Goal: Information Seeking & Learning: Learn about a topic

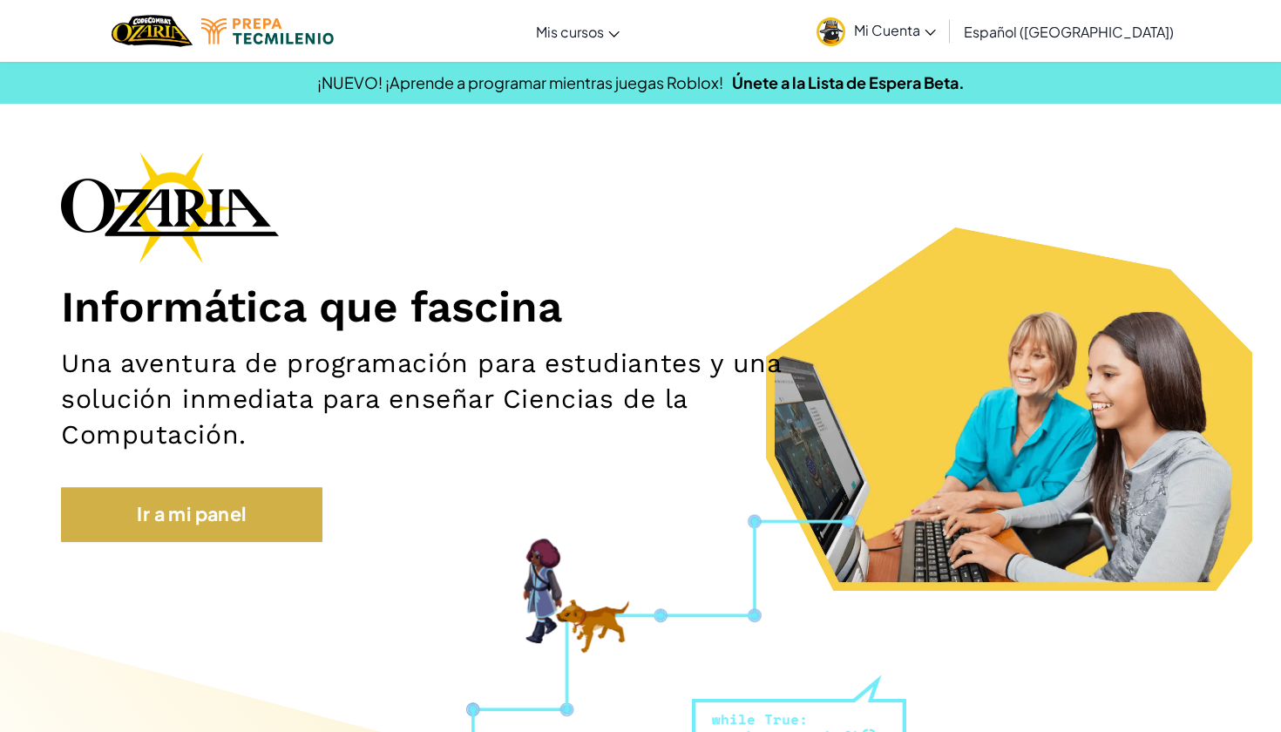
click at [215, 520] on link "Ir a mi panel" at bounding box center [192, 514] width 262 height 54
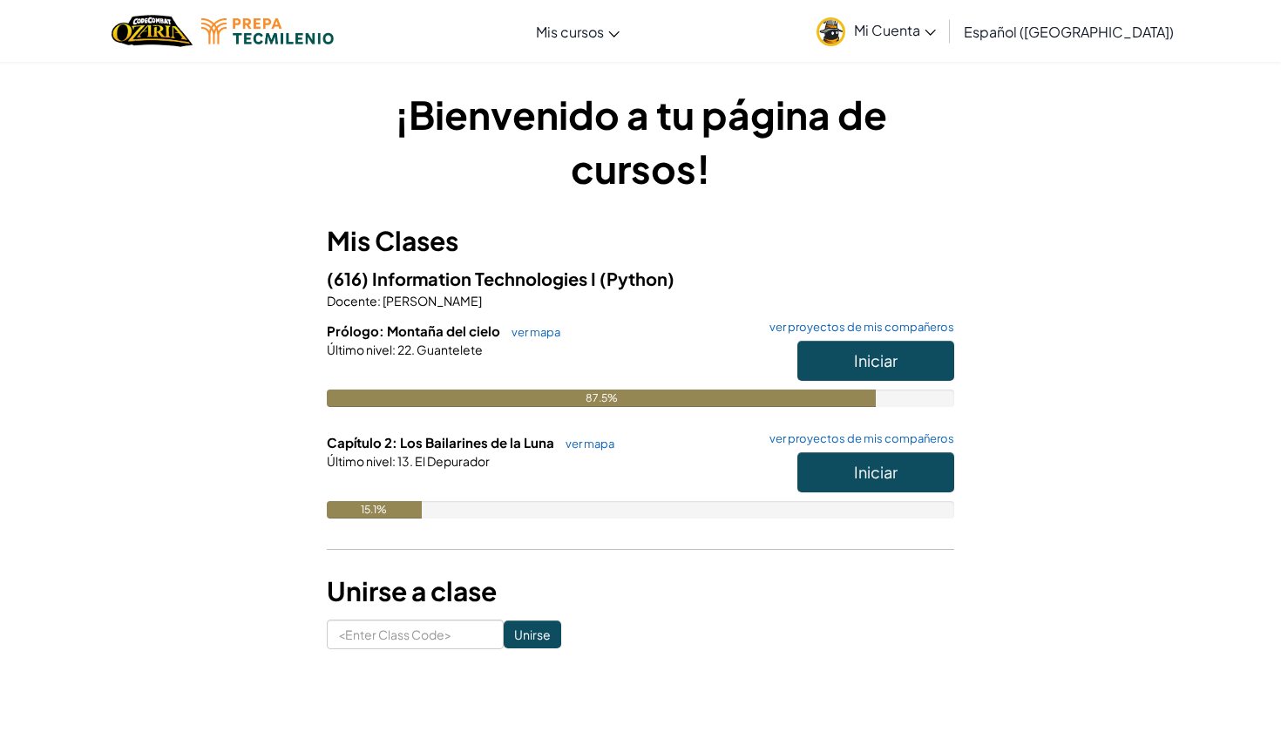
click at [876, 465] on span "Iniciar" at bounding box center [876, 472] width 44 height 20
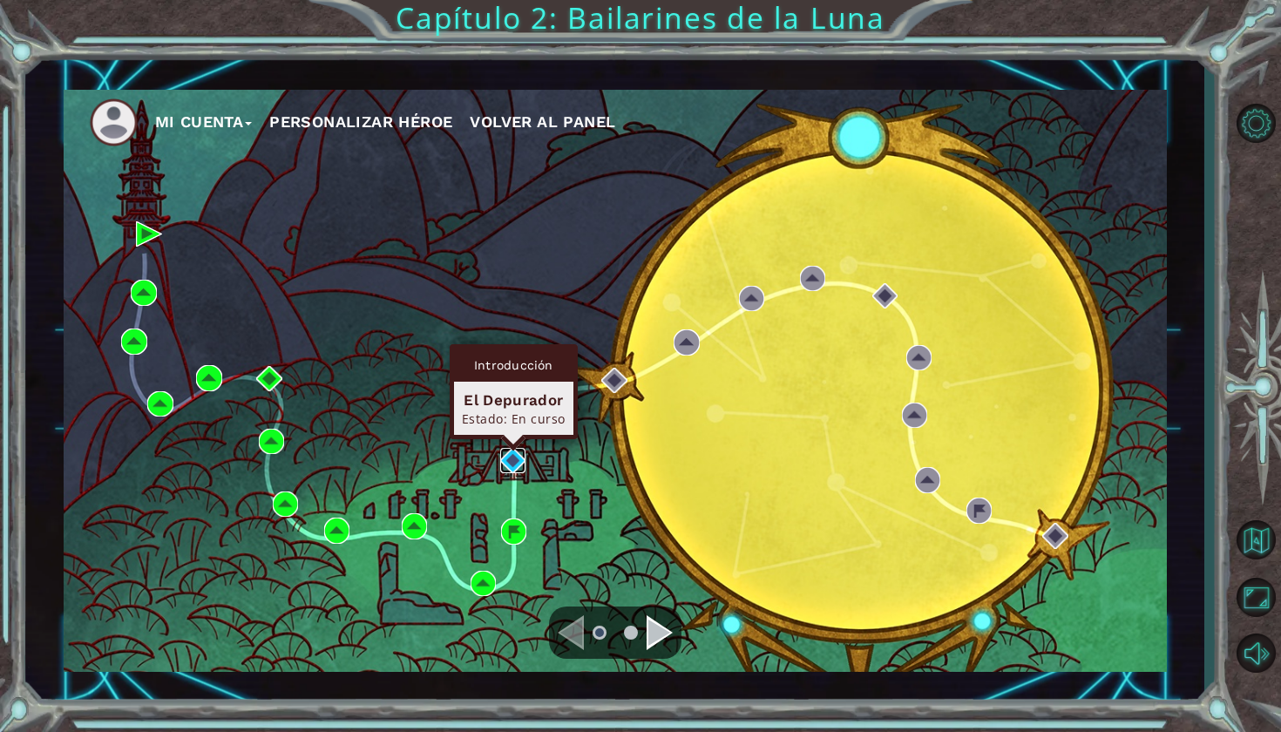
click at [521, 454] on img at bounding box center [512, 460] width 25 height 25
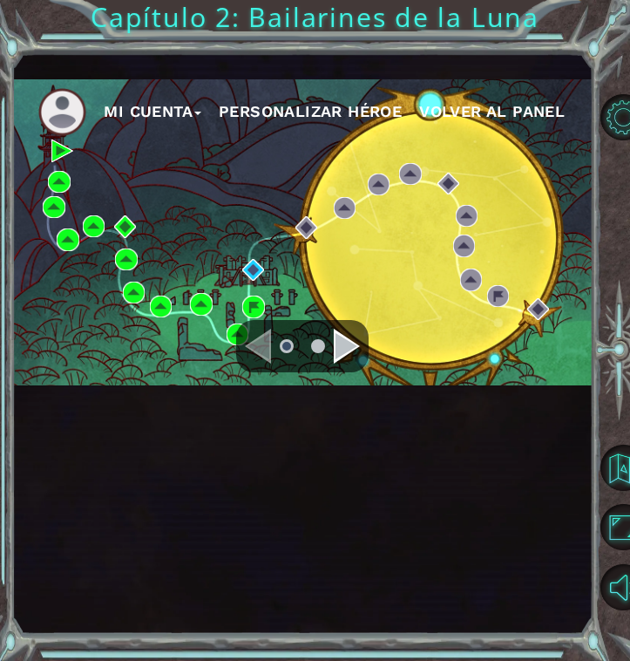
click at [326, 5] on div "Mi Cuenta Personalizar héroe Volver al panel Capítulo 2: Bailarines de la Luna" at bounding box center [315, 330] width 630 height 661
click at [227, 136] on nav "Mi Cuenta Personalizar héroe Volver al panel" at bounding box center [302, 107] width 580 height 57
